Goal: Task Accomplishment & Management: Use online tool/utility

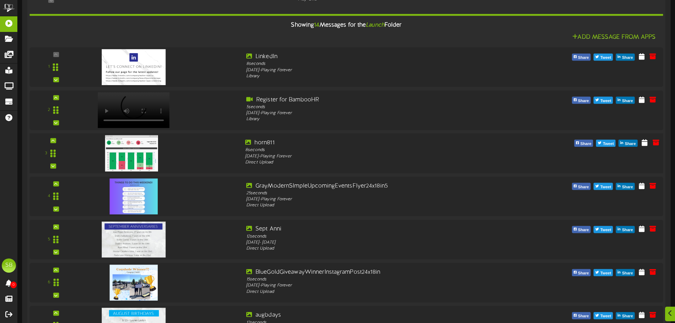
scroll to position [148, 0]
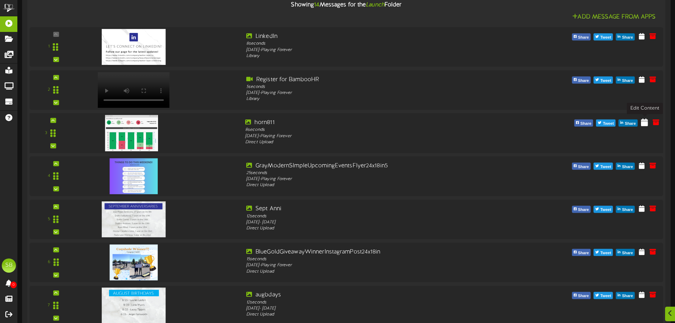
click at [643, 124] on icon at bounding box center [644, 122] width 7 height 8
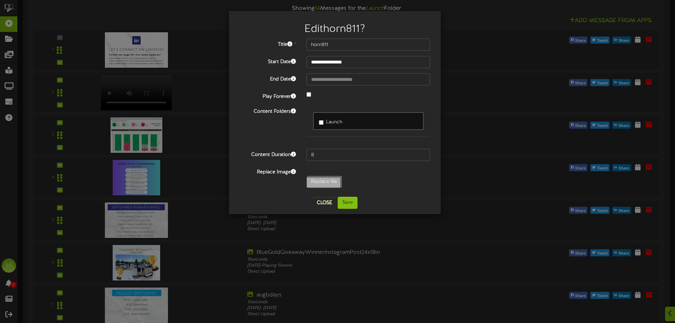
type input "**********"
type input "horn819"
click at [348, 200] on button "Save" at bounding box center [348, 203] width 20 height 12
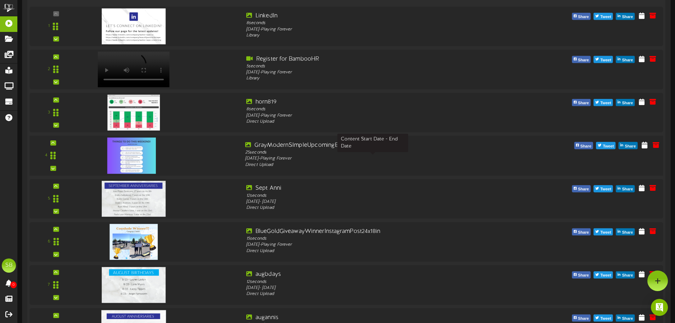
scroll to position [142, 0]
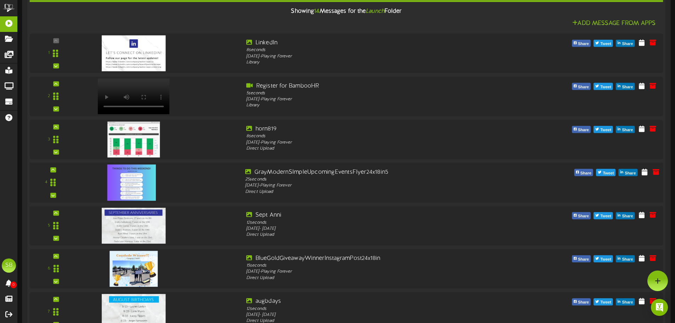
click at [134, 183] on img at bounding box center [131, 182] width 48 height 36
click at [657, 173] on icon at bounding box center [656, 172] width 8 height 8
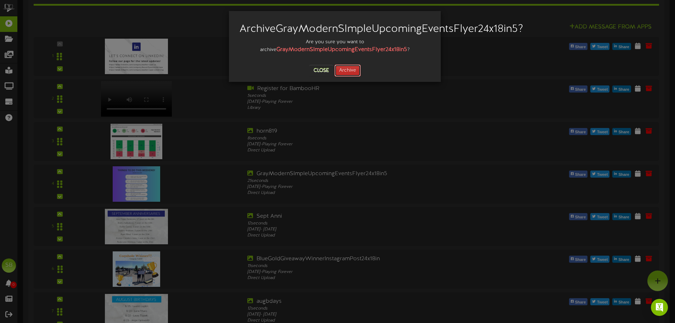
click at [351, 77] on button "Archive" at bounding box center [348, 71] width 26 height 12
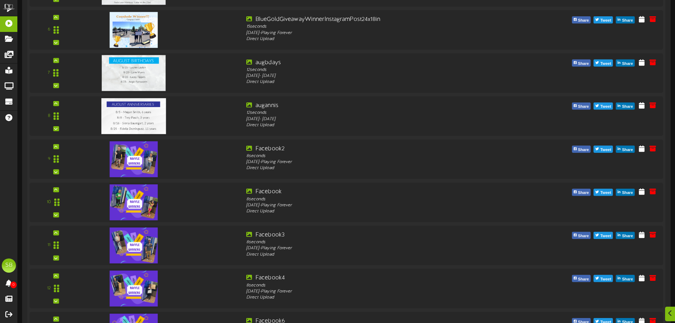
scroll to position [425, 0]
